Goal: Transaction & Acquisition: Subscribe to service/newsletter

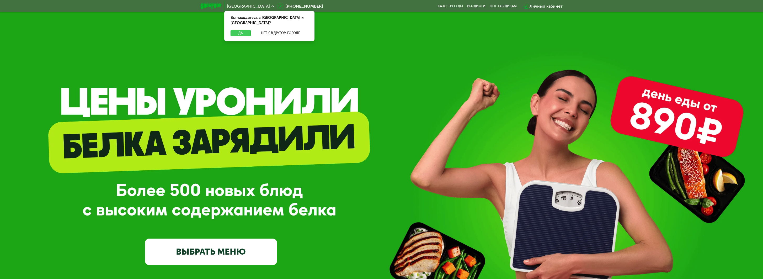
click at [241, 30] on button "Да" at bounding box center [240, 33] width 20 height 6
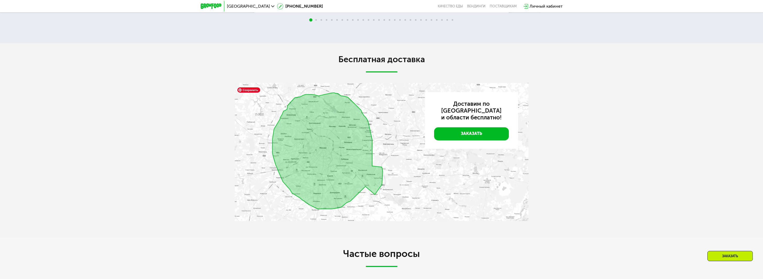
scroll to position [1101, 0]
click at [286, 166] on img at bounding box center [382, 153] width 294 height 138
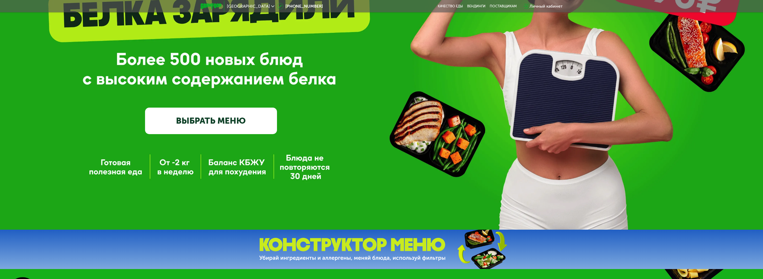
scroll to position [131, 0]
click at [201, 124] on link "ВЫБРАТЬ МЕНЮ" at bounding box center [211, 120] width 132 height 26
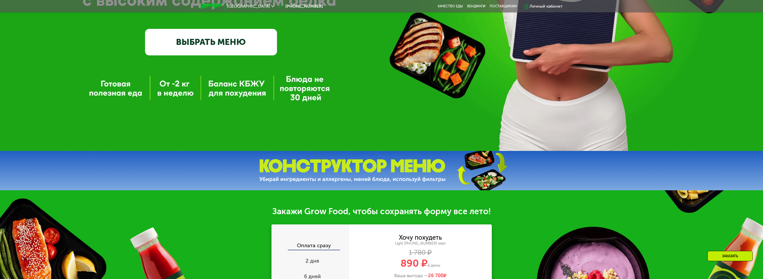
scroll to position [210, 0]
click at [203, 43] on link "ВЫБРАТЬ МЕНЮ" at bounding box center [211, 42] width 132 height 26
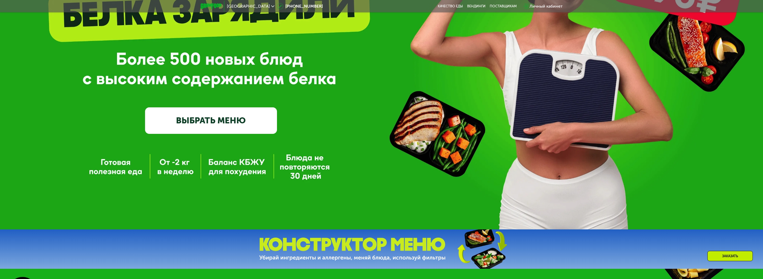
scroll to position [0, 0]
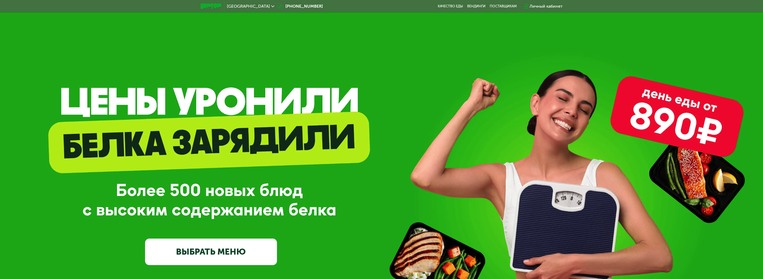
click at [239, 4] on span "[GEOGRAPHIC_DATA]" at bounding box center [248, 6] width 43 height 4
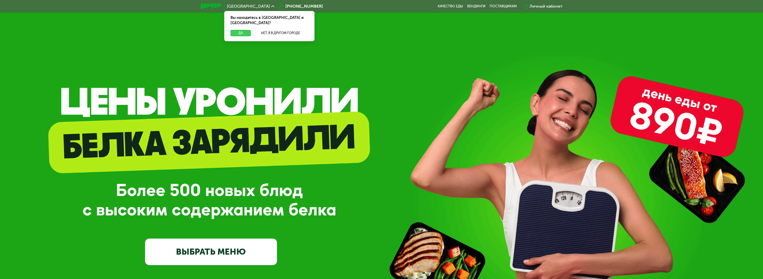
click at [243, 30] on button "Да" at bounding box center [240, 33] width 20 height 6
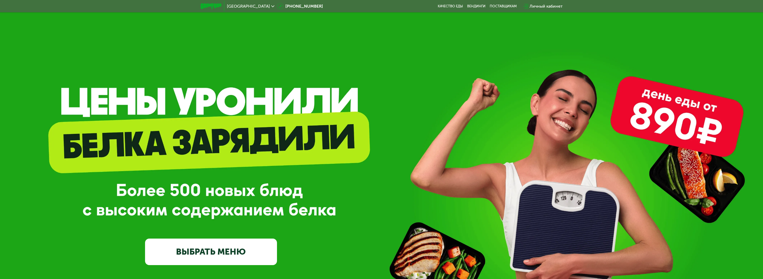
click at [230, 248] on link "ВЫБРАТЬ МЕНЮ" at bounding box center [211, 251] width 132 height 26
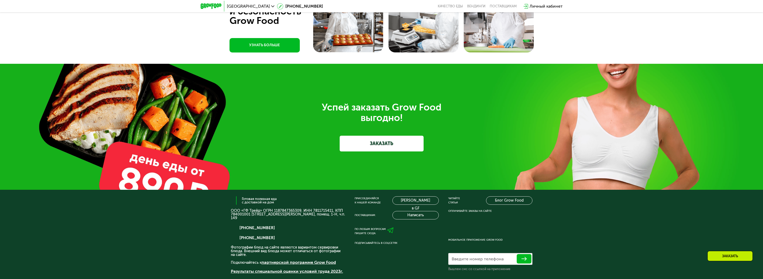
scroll to position [1547, 0]
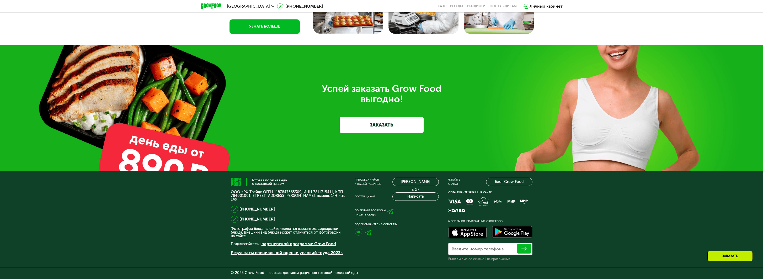
click at [382, 128] on link "ЗАКАЗАТЬ" at bounding box center [382, 125] width 84 height 16
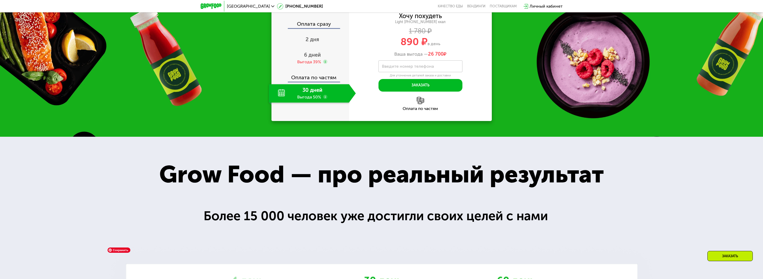
scroll to position [389, 0]
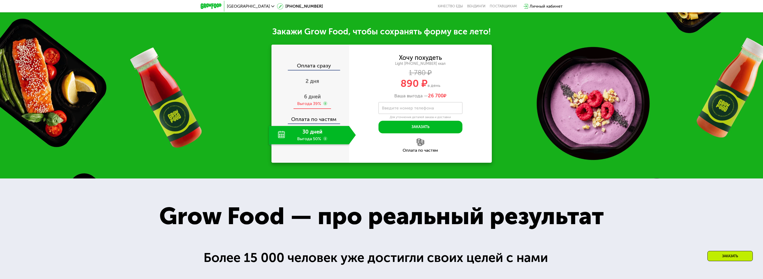
click at [308, 96] on span "6 дней" at bounding box center [312, 96] width 17 height 6
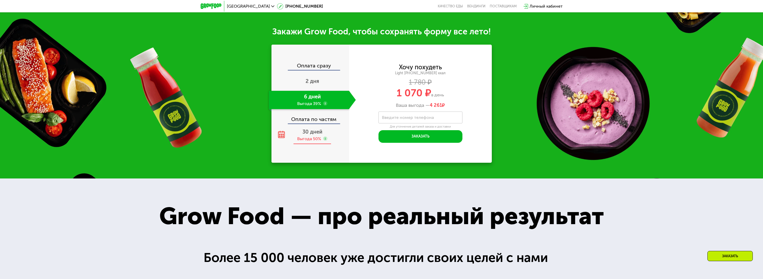
click at [316, 131] on span "30 дней" at bounding box center [312, 131] width 20 height 6
